Goal: Navigation & Orientation: Find specific page/section

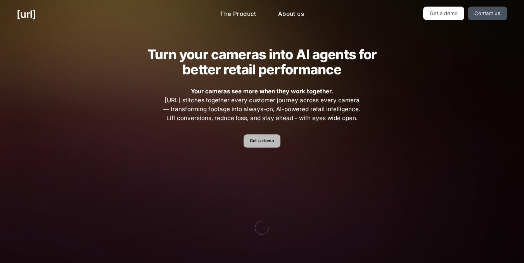
click at [263, 140] on link "Get a demo" at bounding box center [262, 142] width 37 height 14
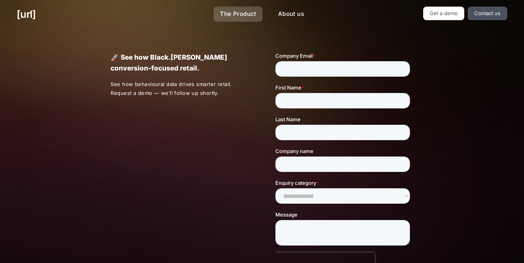
click at [237, 10] on link "The Product" at bounding box center [238, 14] width 49 height 15
click at [452, 13] on link "Get a demo" at bounding box center [444, 14] width 42 height 14
click at [450, 13] on link "Get a demo" at bounding box center [444, 14] width 42 height 14
